Goal: Task Accomplishment & Management: Manage account settings

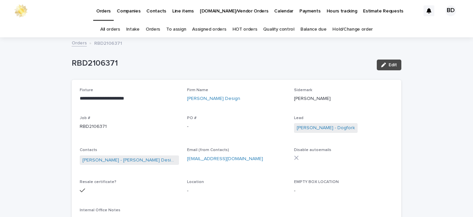
click at [279, 29] on link "Quality control" at bounding box center [278, 30] width 31 height 16
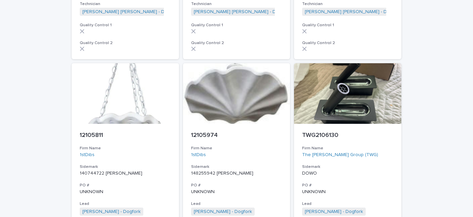
scroll to position [1109, 0]
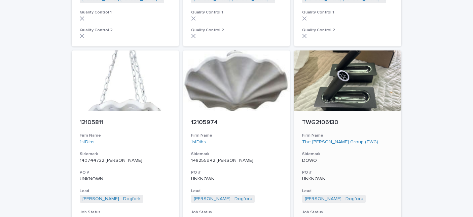
click at [326, 119] on p "TWG2106130" at bounding box center [347, 122] width 91 height 7
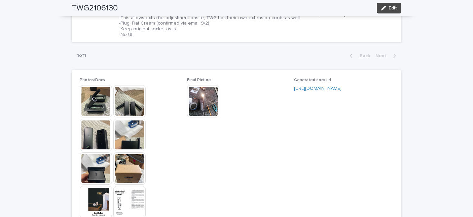
scroll to position [566, 0]
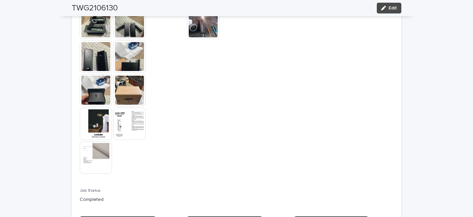
click at [100, 162] on img at bounding box center [96, 157] width 32 height 32
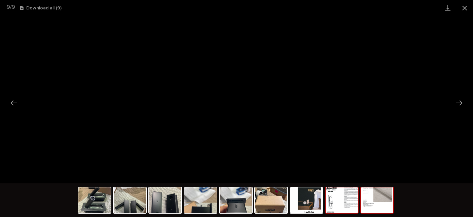
click at [342, 202] on img at bounding box center [341, 200] width 32 height 26
click at [457, 102] on button "Next slide" at bounding box center [459, 102] width 14 height 13
click at [465, 5] on button "Close gallery" at bounding box center [464, 8] width 17 height 16
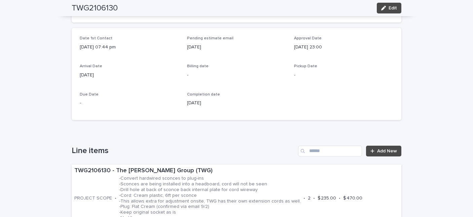
scroll to position [329, 0]
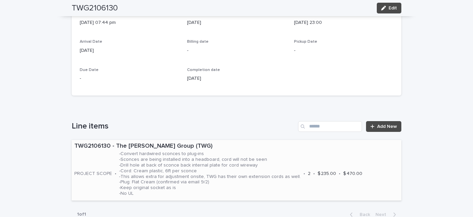
click at [288, 150] on div "TWG2106130 - The [PERSON_NAME] Group (TWG) PROJECT SCOPE • -Convert hardwired s…" at bounding box center [236, 170] width 329 height 60
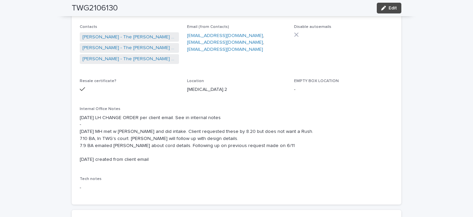
scroll to position [105, 0]
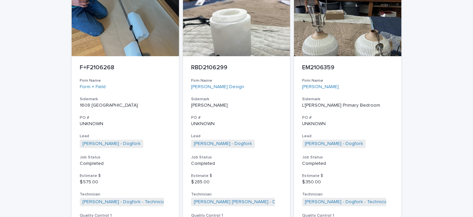
scroll to position [1652, 0]
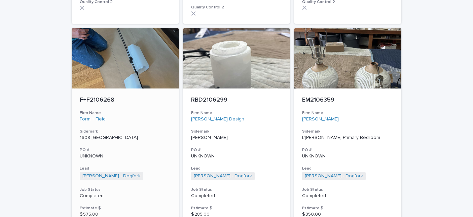
click at [94, 96] on p "F+F2106268" at bounding box center [125, 99] width 91 height 7
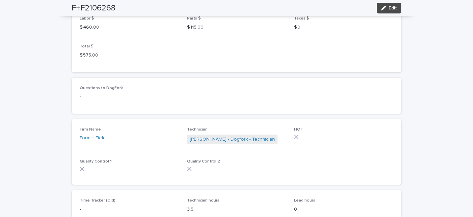
scroll to position [777, 0]
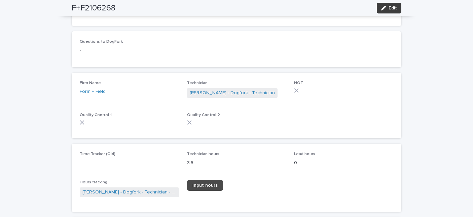
click at [398, 3] on button "Edit" at bounding box center [388, 8] width 25 height 11
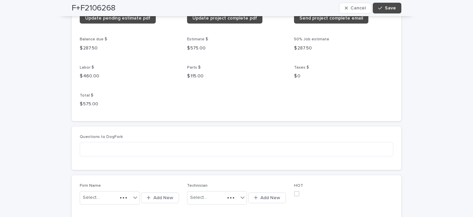
click at [386, 9] on span "Save" at bounding box center [389, 8] width 11 height 5
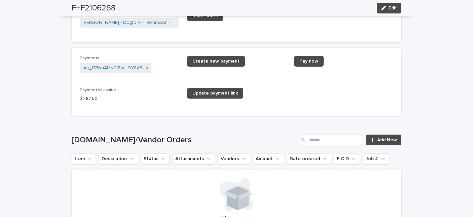
scroll to position [837, 0]
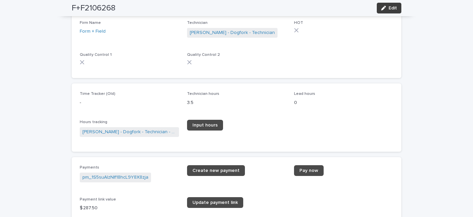
click at [397, 5] on button "Edit" at bounding box center [388, 8] width 25 height 11
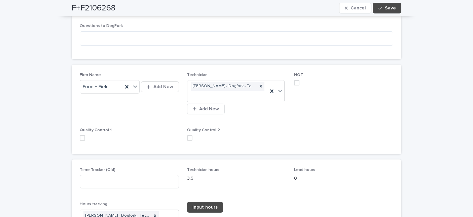
scroll to position [914, 0]
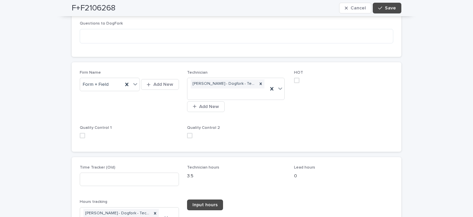
click at [187, 138] on span at bounding box center [189, 135] width 5 height 5
click at [82, 138] on span at bounding box center [82, 135] width 5 height 5
click at [387, 9] on span "Save" at bounding box center [389, 8] width 11 height 5
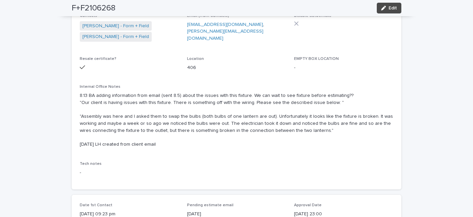
scroll to position [0, 0]
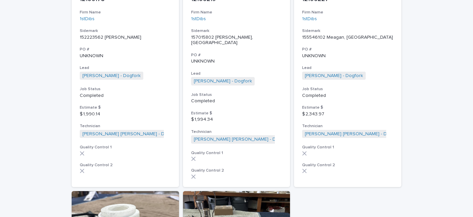
scroll to position [1611, 0]
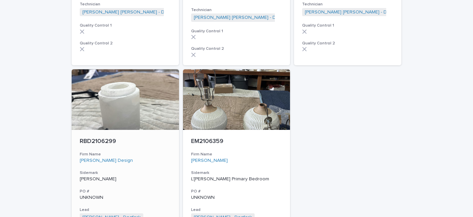
click at [100, 138] on p "RBD2106299" at bounding box center [125, 141] width 91 height 7
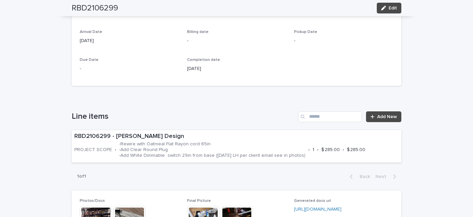
scroll to position [89, 0]
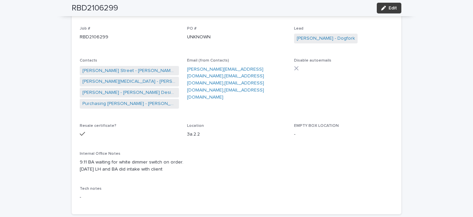
click at [385, 10] on button "Edit" at bounding box center [388, 8] width 25 height 11
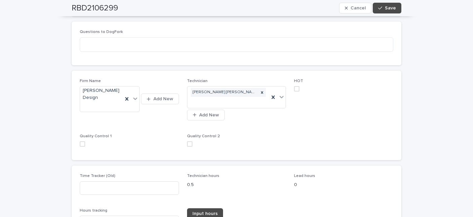
scroll to position [893, 0]
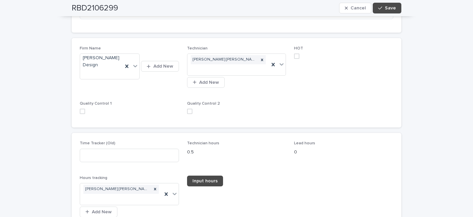
click at [187, 110] on span at bounding box center [189, 111] width 5 height 5
click at [82, 111] on span at bounding box center [82, 111] width 5 height 5
click at [389, 8] on span "Save" at bounding box center [389, 8] width 11 height 5
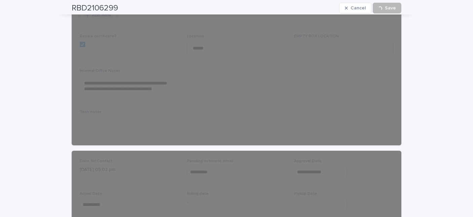
scroll to position [59, 0]
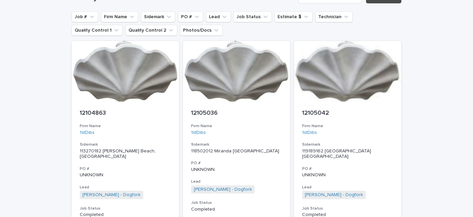
scroll to position [22, 0]
